Goal: Browse casually: Explore the website without a specific task or goal

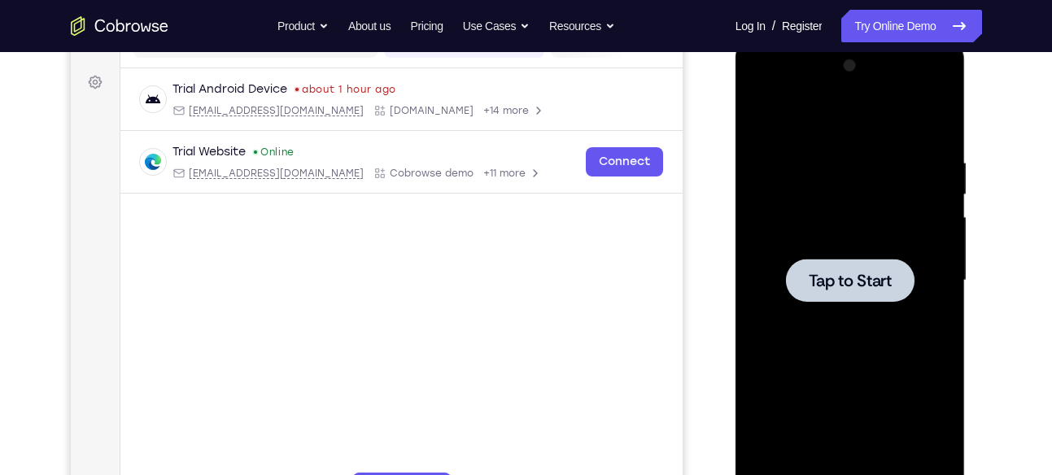
click at [883, 260] on div at bounding box center [850, 280] width 129 height 43
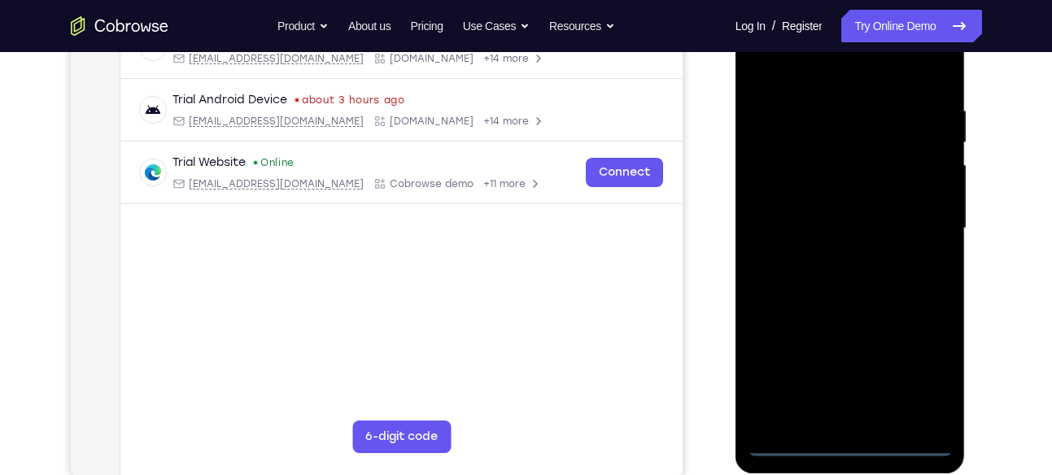
scroll to position [285, 0]
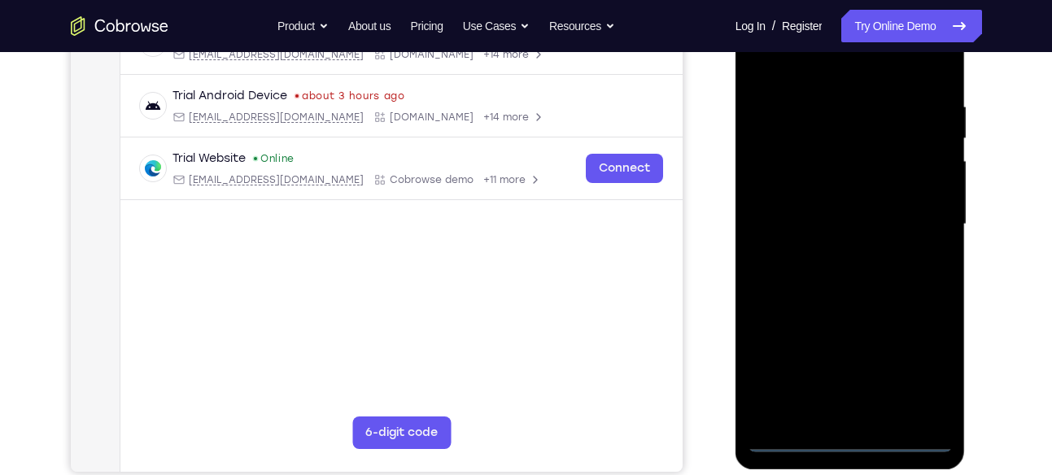
click at [849, 436] on div at bounding box center [850, 225] width 205 height 456
click at [924, 361] on div at bounding box center [850, 225] width 205 height 456
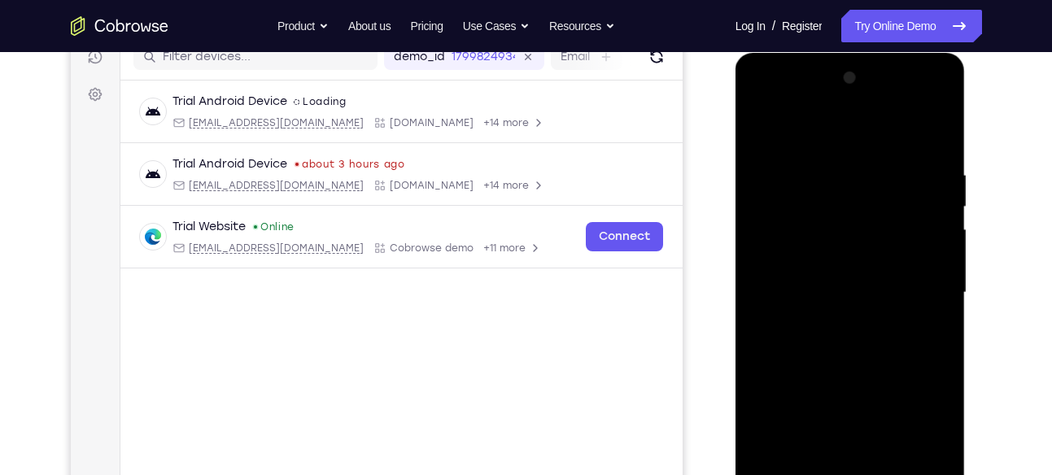
scroll to position [211, 0]
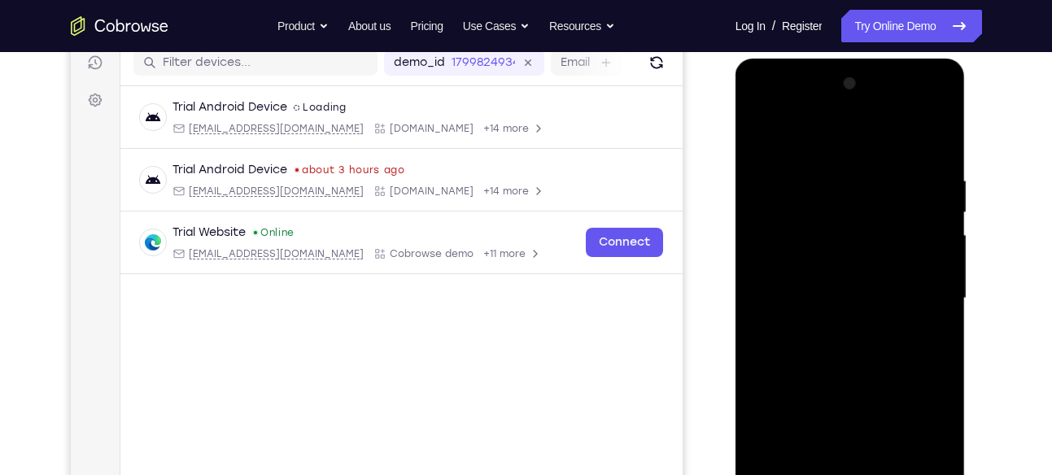
click at [829, 130] on div at bounding box center [850, 299] width 205 height 456
click at [913, 290] on div at bounding box center [850, 299] width 205 height 456
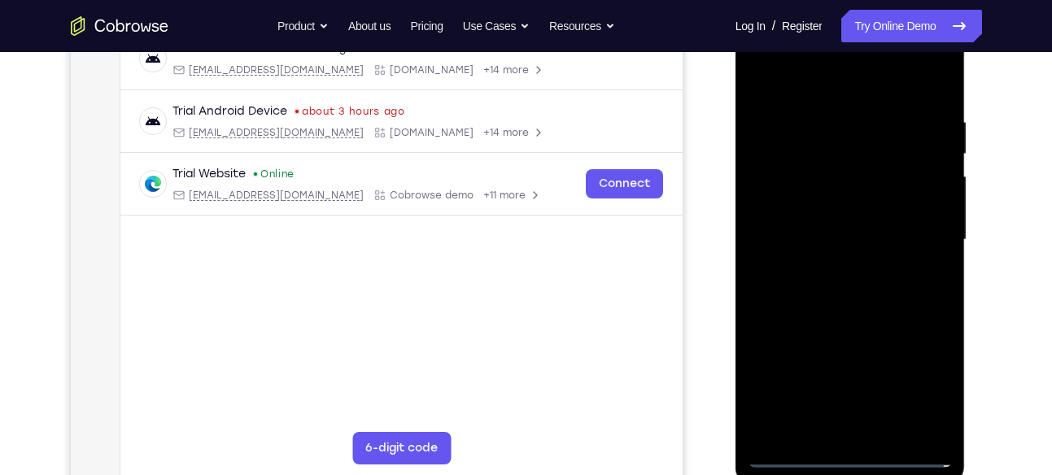
scroll to position [272, 0]
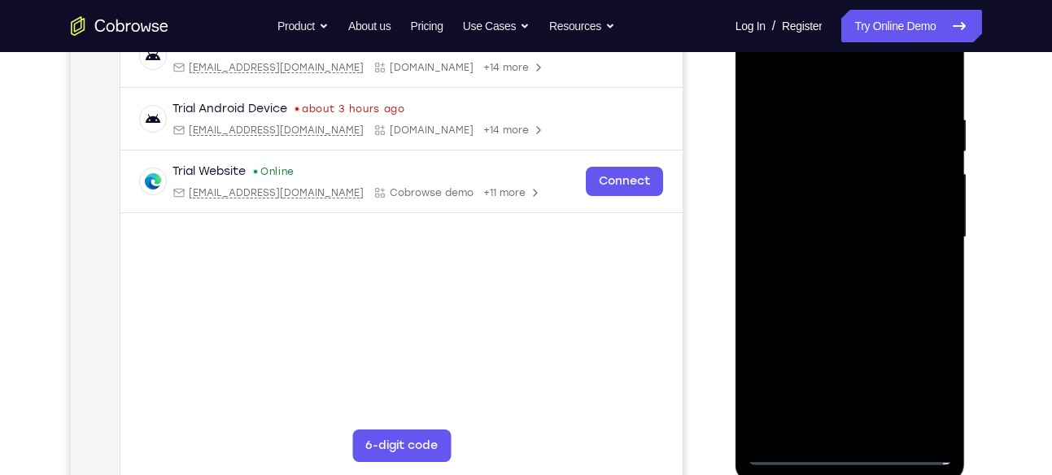
click at [871, 430] on div at bounding box center [850, 238] width 205 height 456
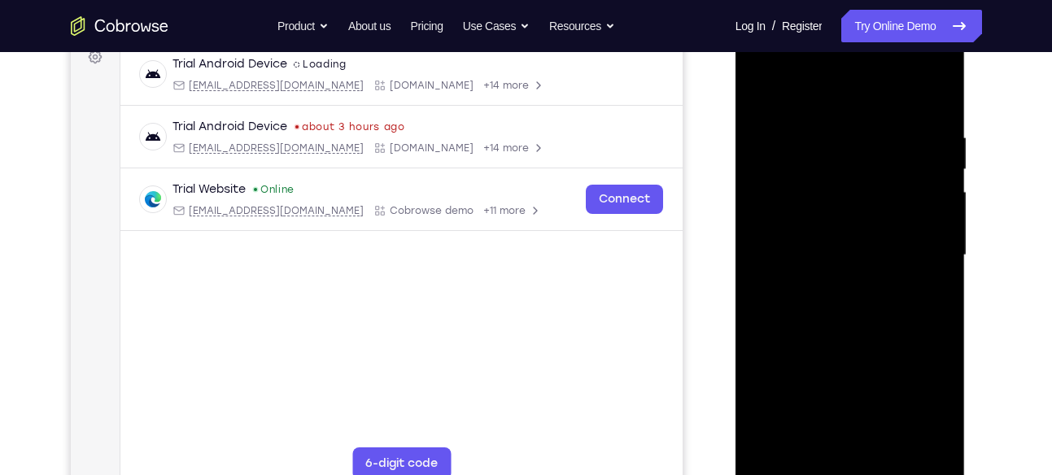
scroll to position [265, 0]
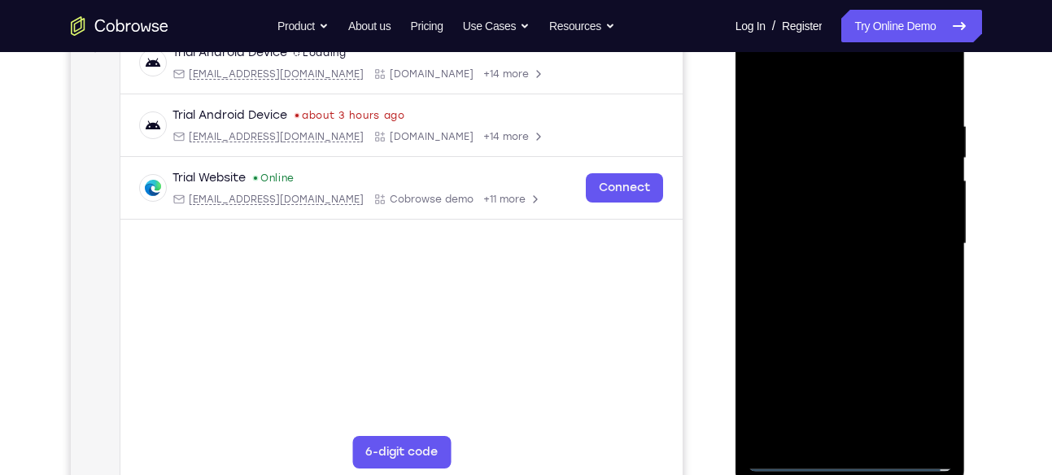
click at [819, 227] on div at bounding box center [850, 244] width 205 height 456
click at [781, 209] on div at bounding box center [850, 244] width 205 height 456
click at [794, 234] on div at bounding box center [850, 244] width 205 height 456
click at [788, 290] on div at bounding box center [850, 244] width 205 height 456
click at [858, 287] on div at bounding box center [850, 244] width 205 height 456
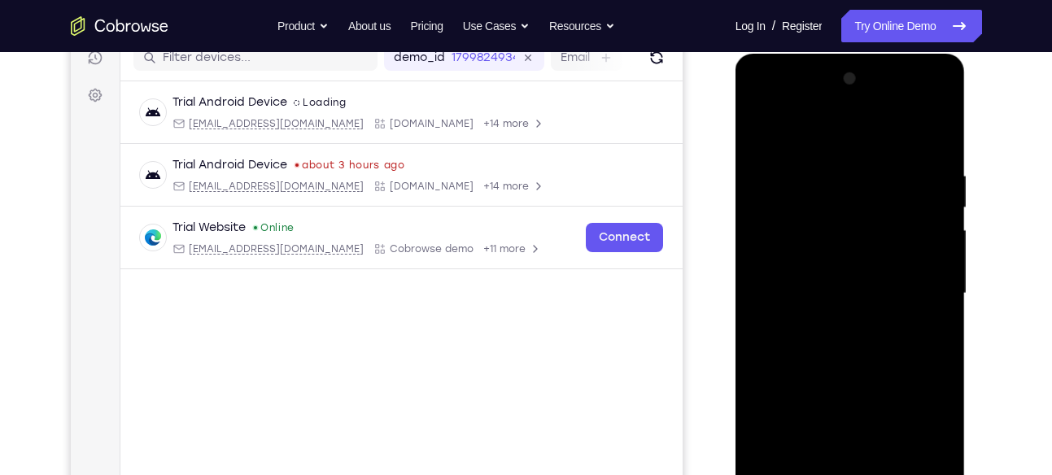
scroll to position [213, 0]
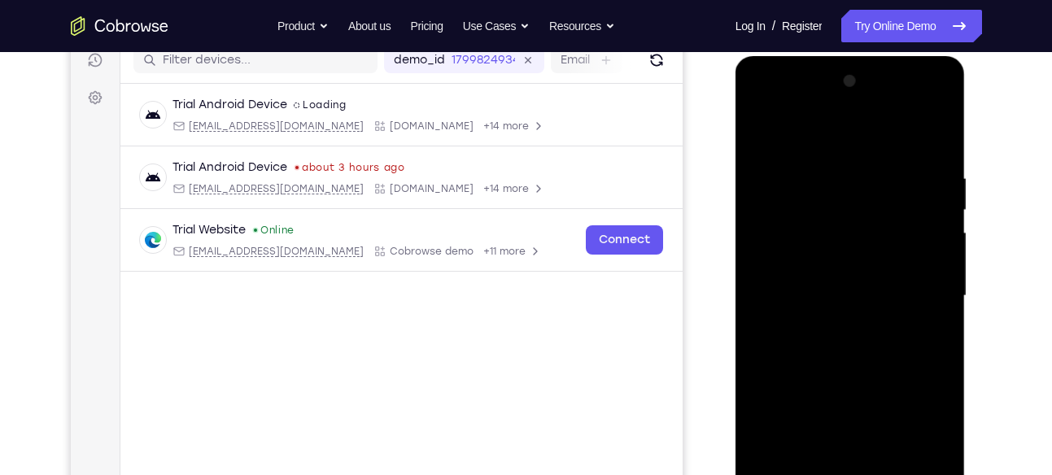
drag, startPoint x: 833, startPoint y: 147, endPoint x: 832, endPoint y: 88, distance: 58.6
click at [832, 88] on div at bounding box center [850, 296] width 205 height 456
click at [934, 317] on div at bounding box center [850, 296] width 205 height 456
click at [853, 371] on div at bounding box center [850, 296] width 205 height 456
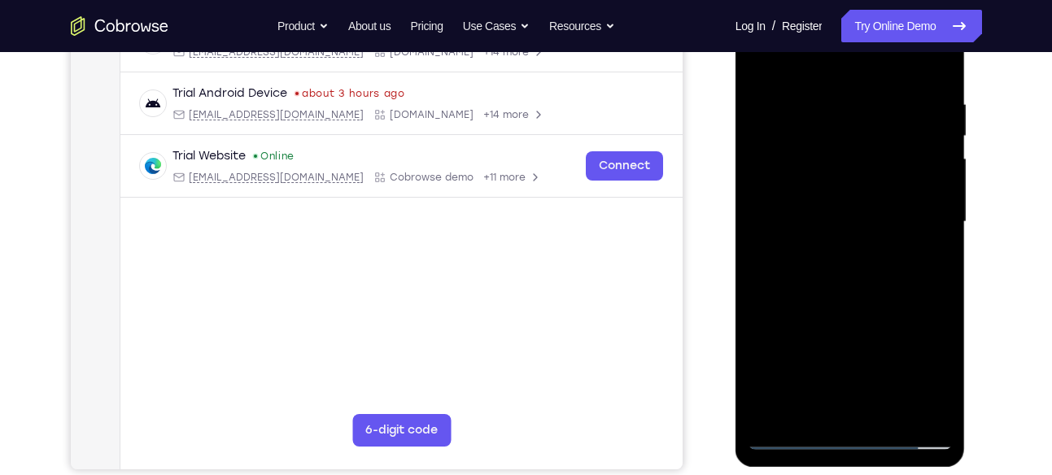
scroll to position [288, 0]
click at [940, 410] on div at bounding box center [850, 221] width 205 height 456
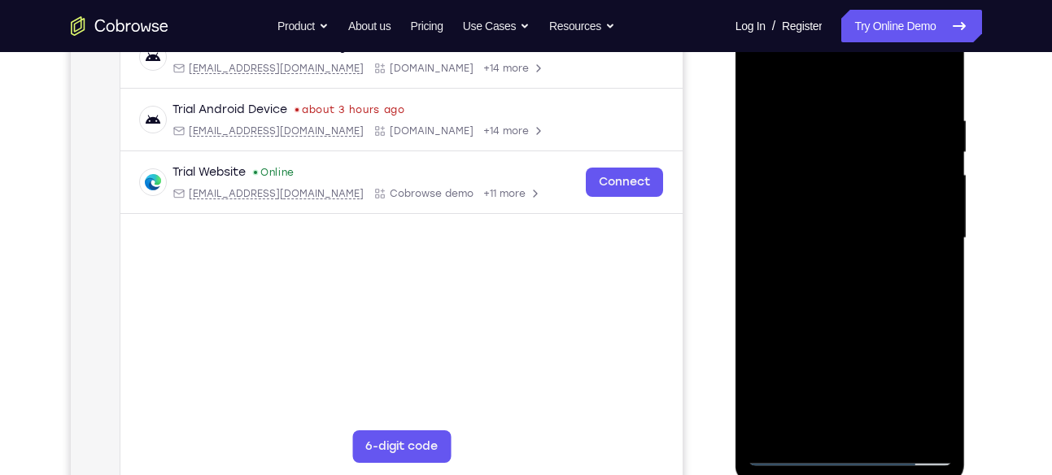
scroll to position [272, 0]
click at [938, 427] on div at bounding box center [850, 238] width 205 height 456
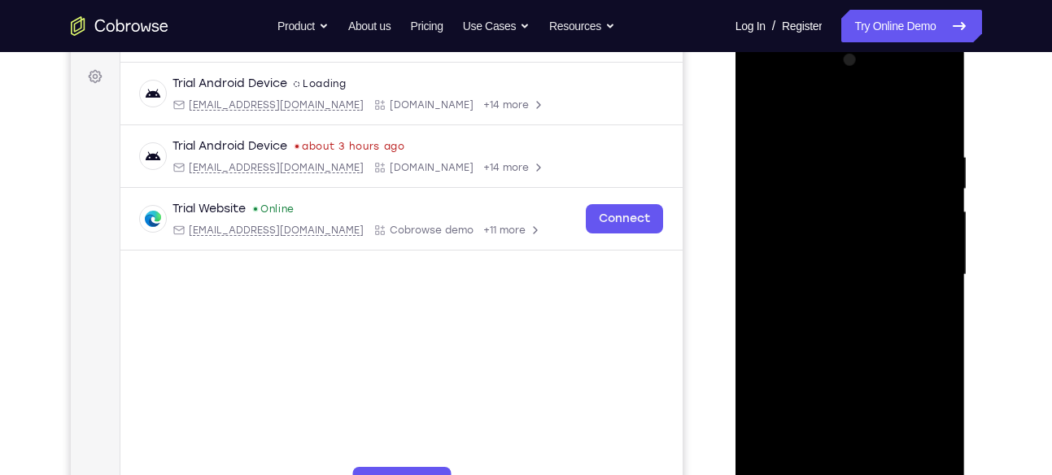
scroll to position [233, 0]
click at [819, 147] on div at bounding box center [850, 277] width 205 height 456
click at [918, 175] on div at bounding box center [850, 277] width 205 height 456
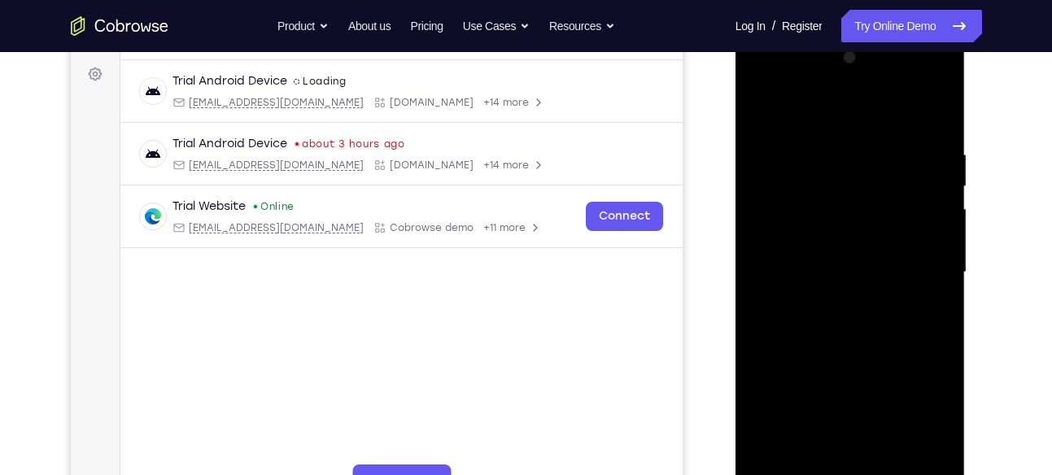
scroll to position [221, 0]
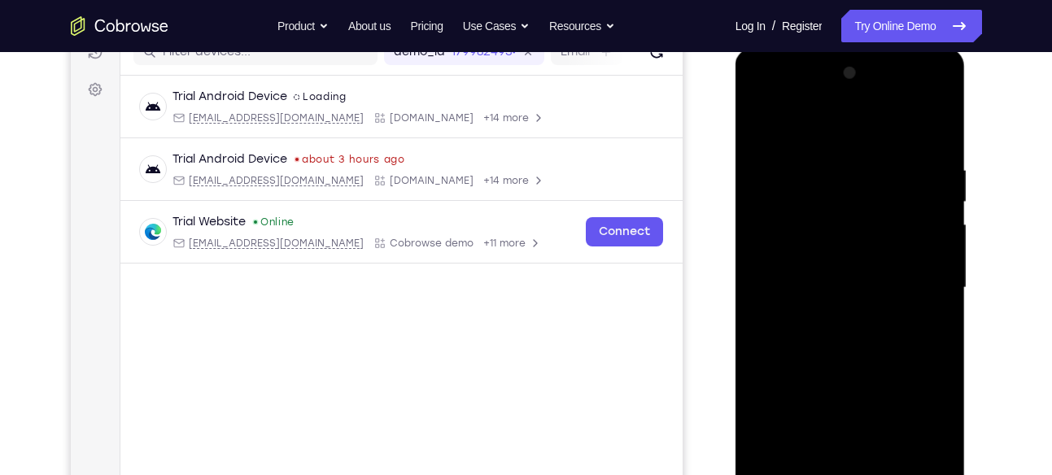
click at [930, 235] on div at bounding box center [850, 288] width 205 height 456
click at [935, 225] on div at bounding box center [850, 288] width 205 height 456
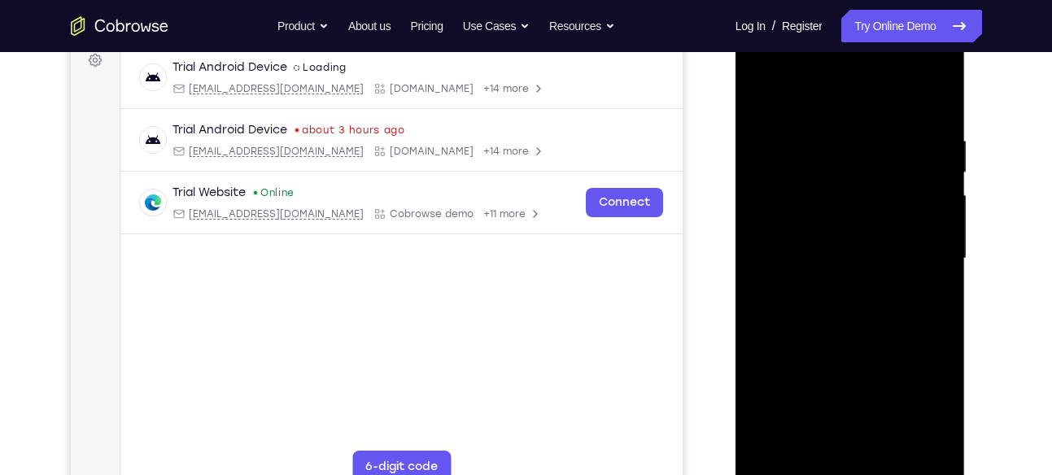
scroll to position [252, 0]
click at [926, 211] on div at bounding box center [850, 258] width 205 height 456
click at [933, 173] on div at bounding box center [850, 258] width 205 height 456
click at [938, 101] on div at bounding box center [850, 258] width 205 height 456
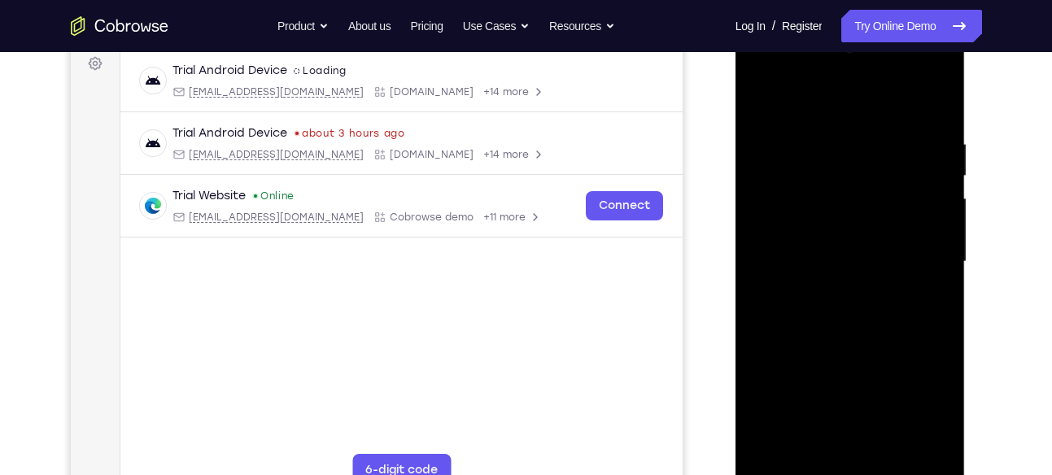
scroll to position [247, 0]
click at [880, 134] on div at bounding box center [850, 263] width 205 height 456
click at [934, 178] on div at bounding box center [850, 263] width 205 height 456
click at [779, 203] on div at bounding box center [850, 263] width 205 height 456
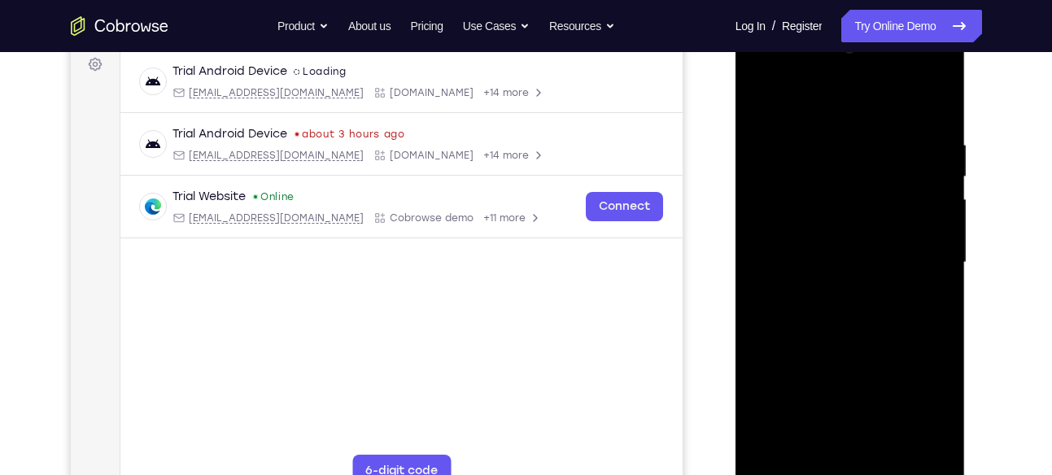
click at [932, 211] on div at bounding box center [850, 263] width 205 height 456
click at [930, 186] on div at bounding box center [850, 263] width 205 height 456
click at [922, 177] on div at bounding box center [850, 263] width 205 height 456
click at [926, 146] on div at bounding box center [850, 263] width 205 height 456
click at [929, 143] on div at bounding box center [850, 263] width 205 height 456
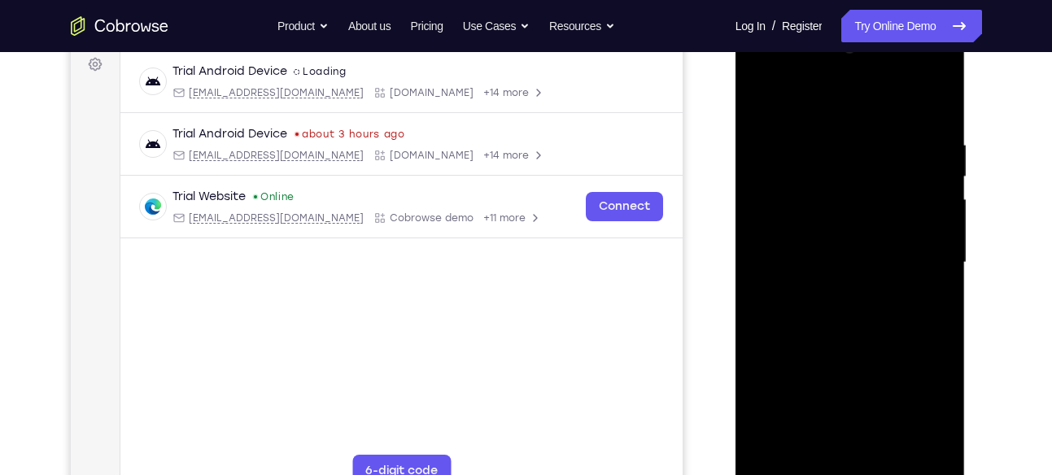
click at [929, 143] on div at bounding box center [850, 263] width 205 height 456
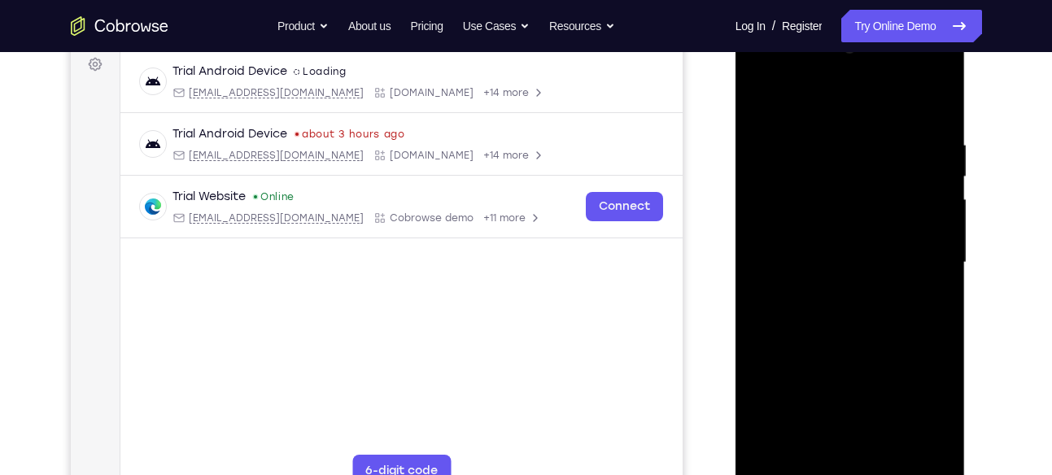
click at [903, 139] on div at bounding box center [850, 263] width 205 height 456
click at [935, 167] on div at bounding box center [850, 263] width 205 height 456
click at [927, 180] on div at bounding box center [850, 263] width 205 height 456
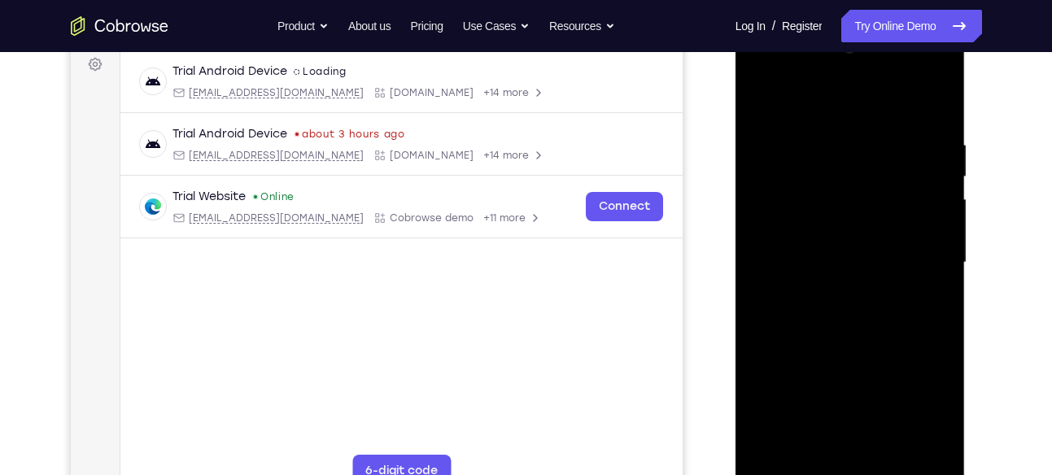
click at [913, 195] on div at bounding box center [850, 263] width 205 height 456
click at [931, 192] on div at bounding box center [850, 263] width 205 height 456
click at [938, 107] on div at bounding box center [850, 263] width 205 height 456
click at [892, 250] on div at bounding box center [850, 263] width 205 height 456
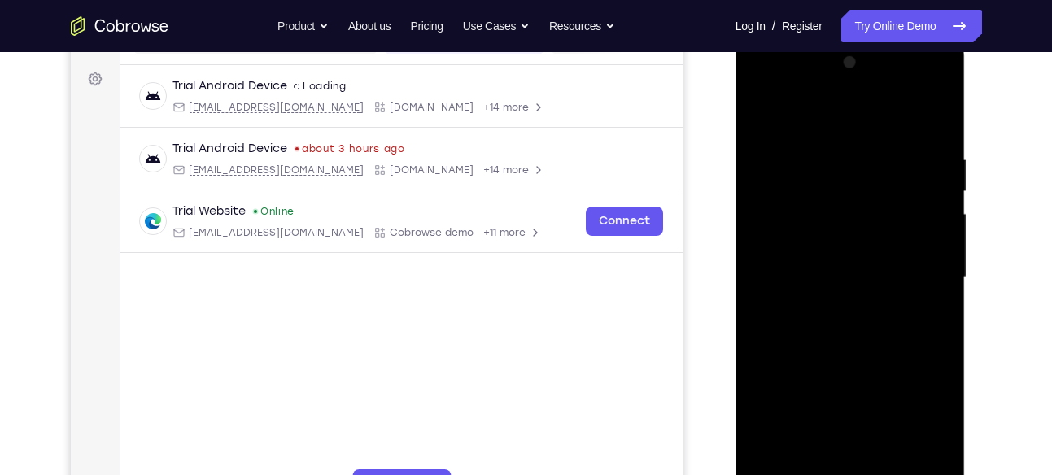
drag, startPoint x: 852, startPoint y: 195, endPoint x: 842, endPoint y: 344, distance: 148.5
click at [842, 344] on div at bounding box center [850, 278] width 205 height 456
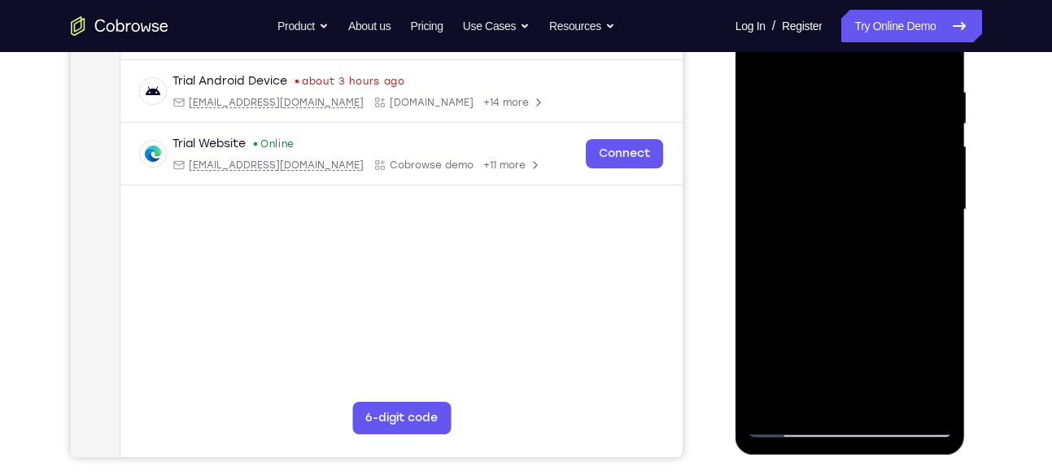
scroll to position [407, 0]
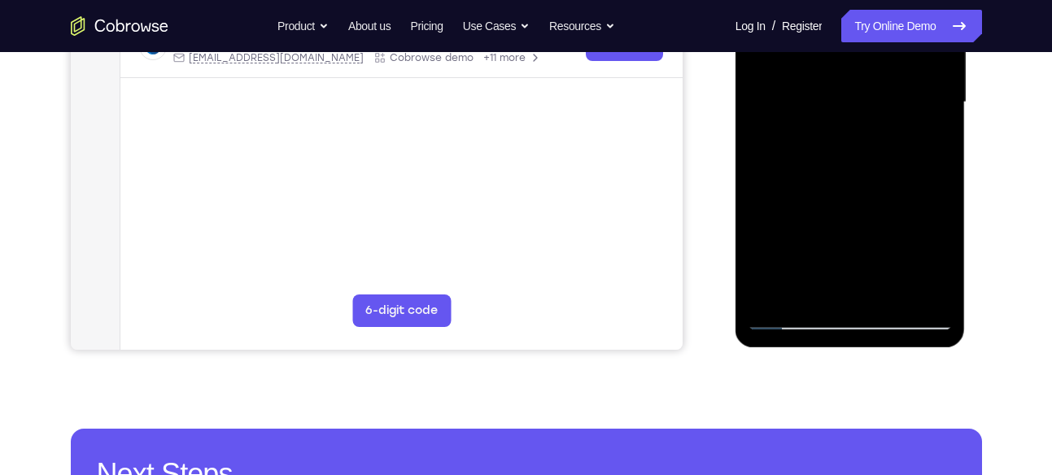
click at [943, 290] on div at bounding box center [850, 103] width 205 height 456
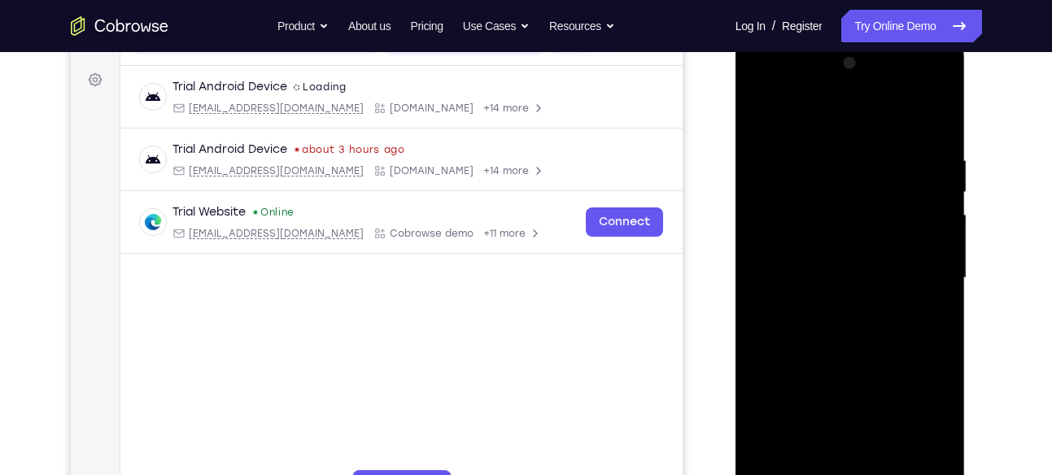
scroll to position [229, 0]
drag, startPoint x: 849, startPoint y: 205, endPoint x: 840, endPoint y: 331, distance: 126.5
click at [840, 331] on div at bounding box center [850, 281] width 205 height 456
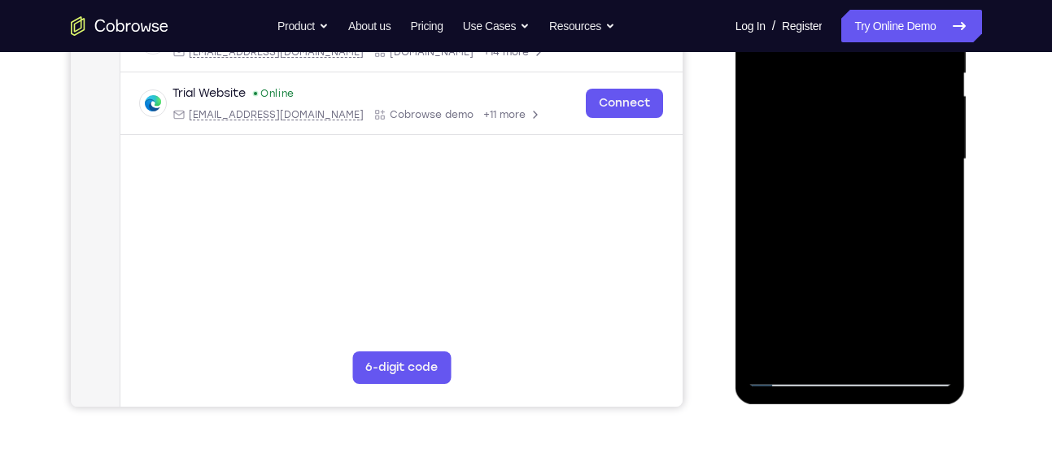
scroll to position [225, 0]
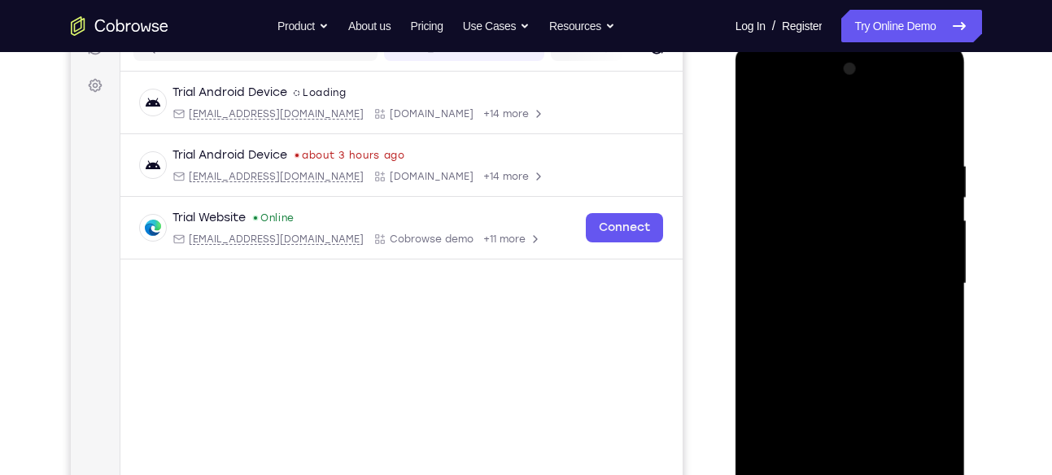
click at [939, 116] on div at bounding box center [850, 284] width 205 height 456
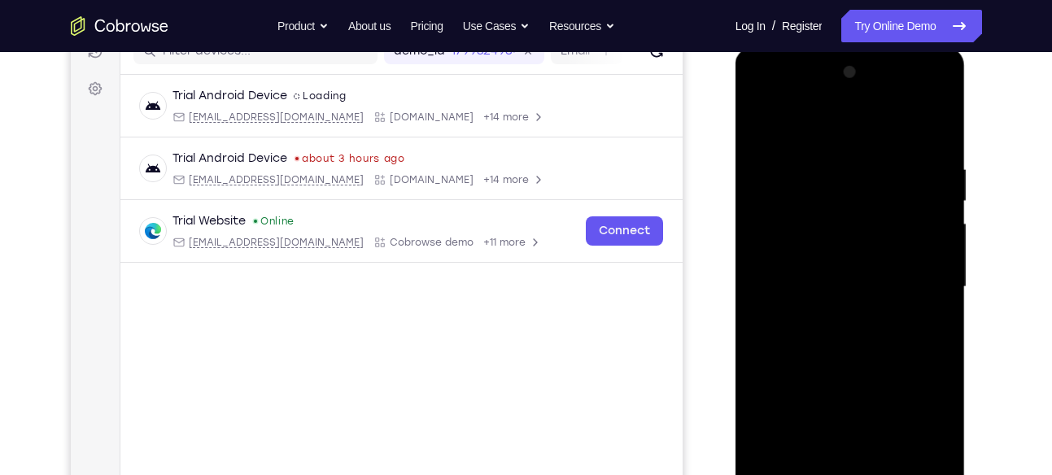
drag, startPoint x: 860, startPoint y: 204, endPoint x: 856, endPoint y: 409, distance: 205.2
click at [856, 409] on div at bounding box center [850, 287] width 205 height 456
drag, startPoint x: 854, startPoint y: 196, endPoint x: 852, endPoint y: 416, distance: 219.8
click at [852, 416] on div at bounding box center [850, 287] width 205 height 456
